Goal: Task Accomplishment & Management: Use online tool/utility

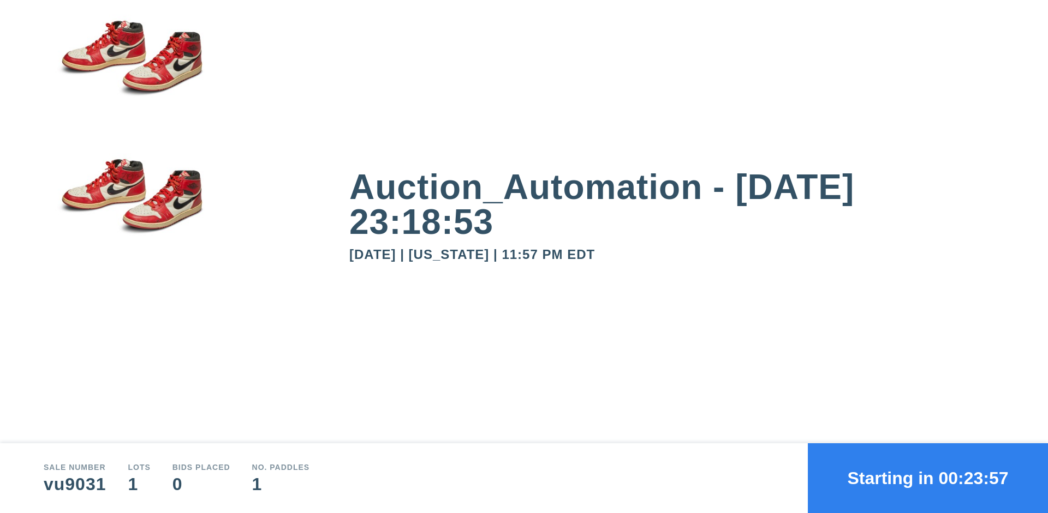
click at [928, 478] on button "Starting in 00:23:57" at bounding box center [927, 479] width 240 height 70
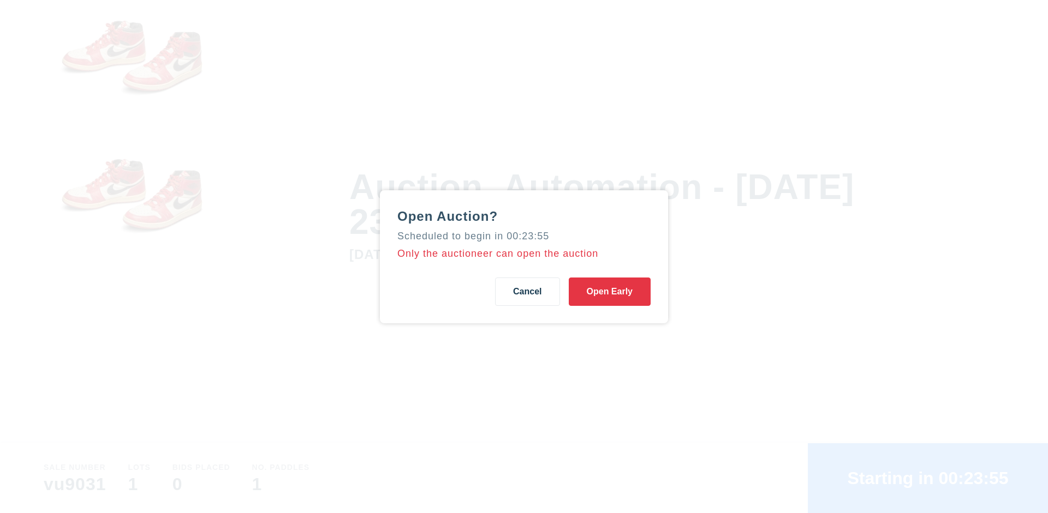
click at [609, 291] on button "Open Early" at bounding box center [610, 292] width 82 height 28
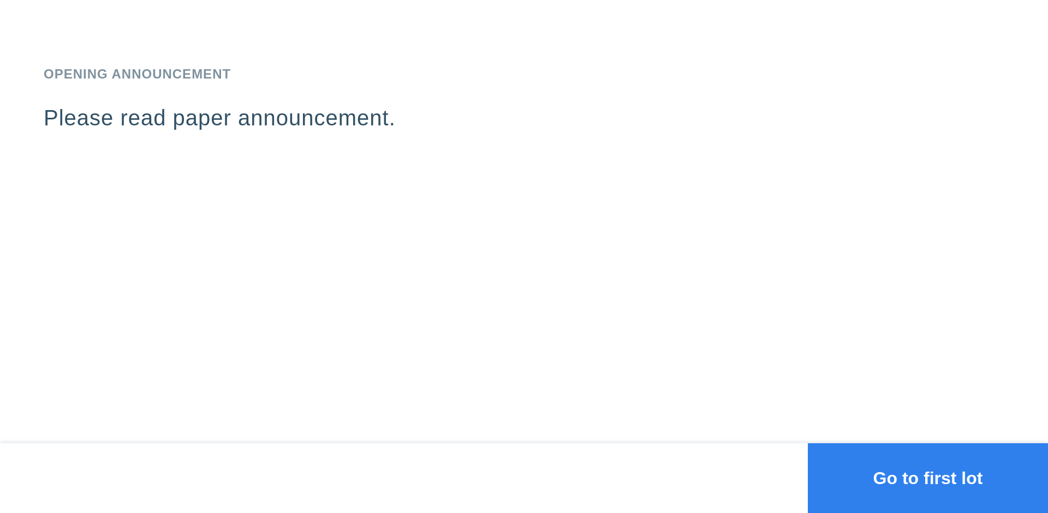
click at [928, 478] on button "Go to first lot" at bounding box center [927, 479] width 240 height 70
